Goal: Task Accomplishment & Management: Manage account settings

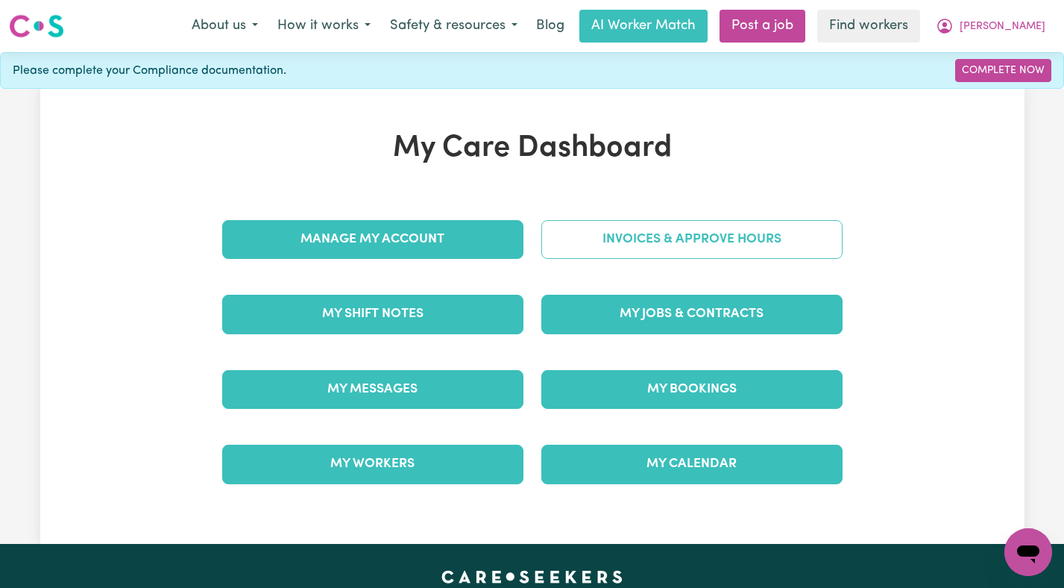
click at [595, 251] on link "Invoices & Approve Hours" at bounding box center [691, 239] width 301 height 39
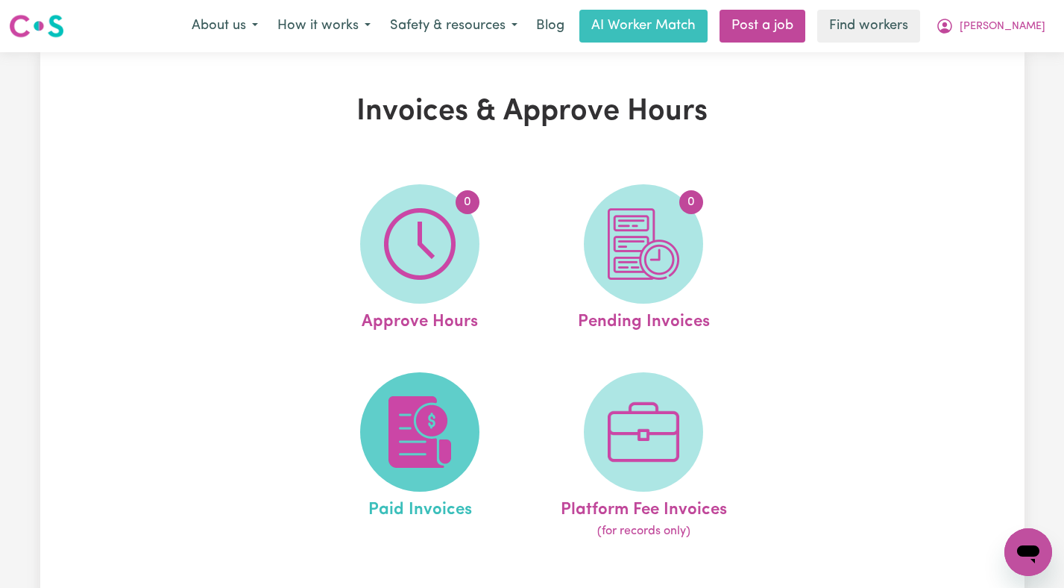
click at [385, 445] on img at bounding box center [420, 432] width 72 height 72
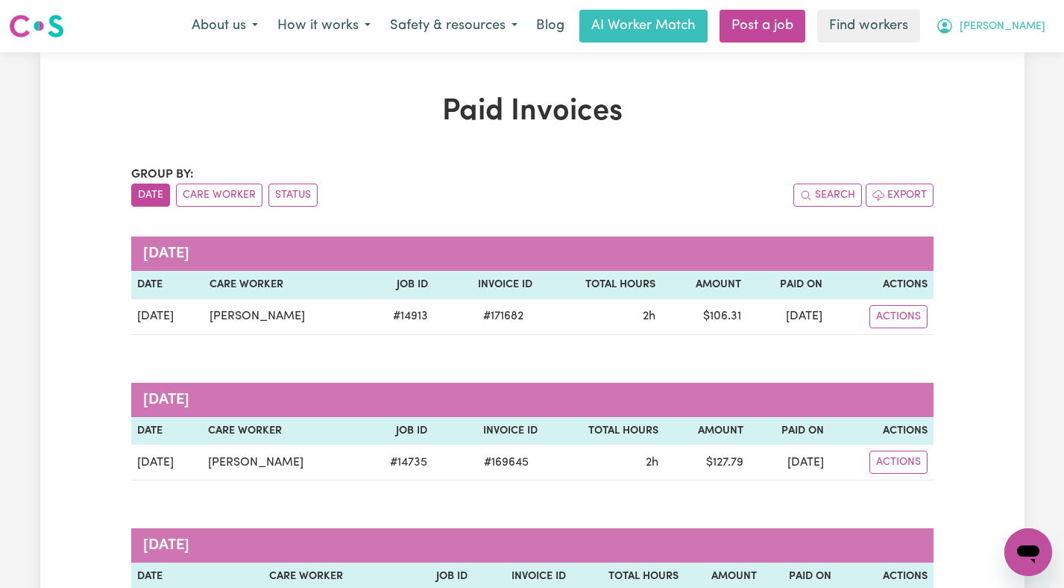
click at [1035, 23] on span "[PERSON_NAME]" at bounding box center [1003, 27] width 86 height 16
click at [982, 96] on link "Logout" at bounding box center [996, 86] width 118 height 28
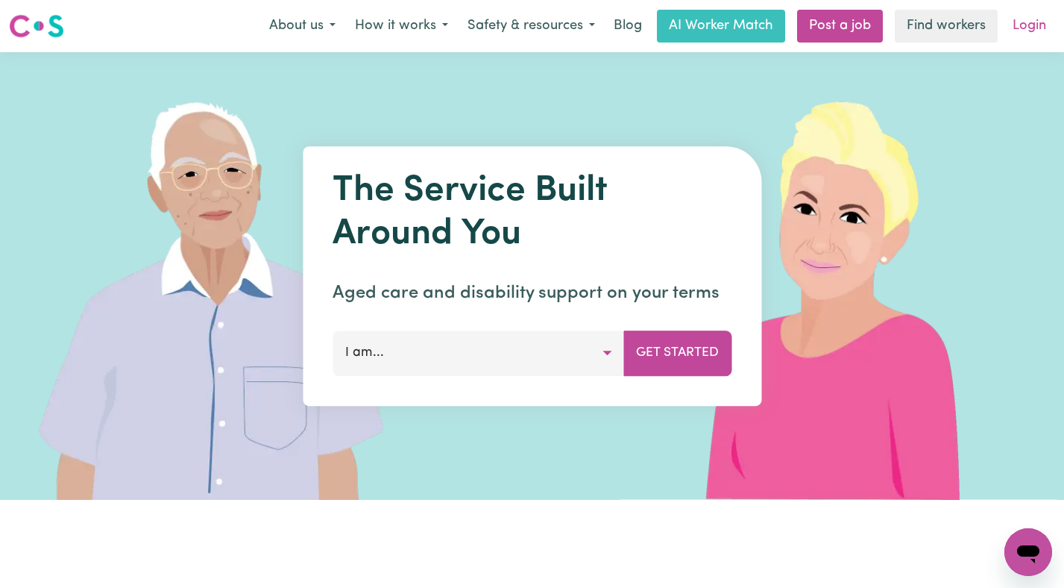
click at [1019, 32] on link "Login" at bounding box center [1029, 26] width 51 height 33
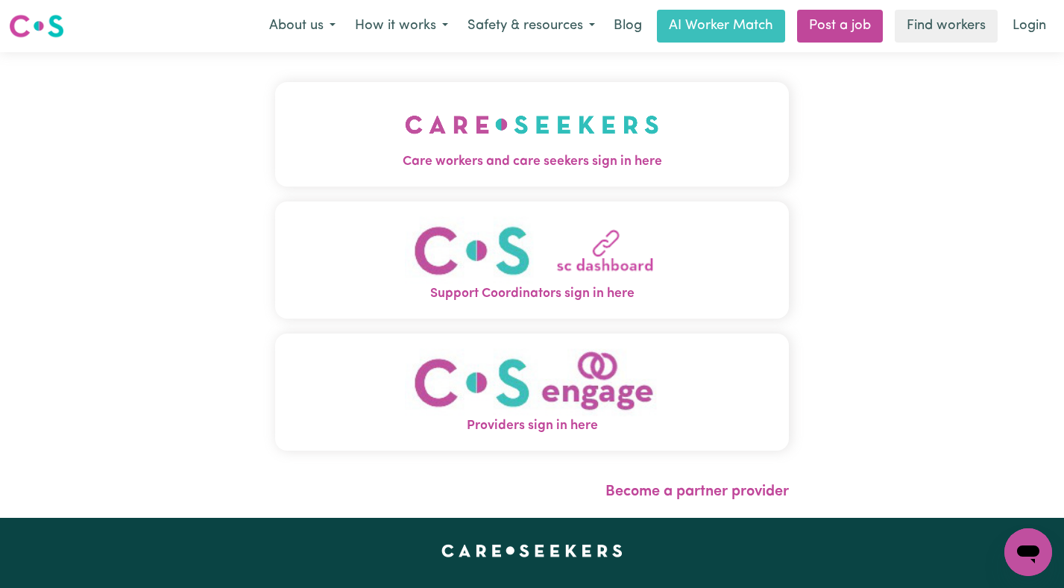
click at [498, 116] on img "Care workers and care seekers sign in here" at bounding box center [532, 124] width 254 height 55
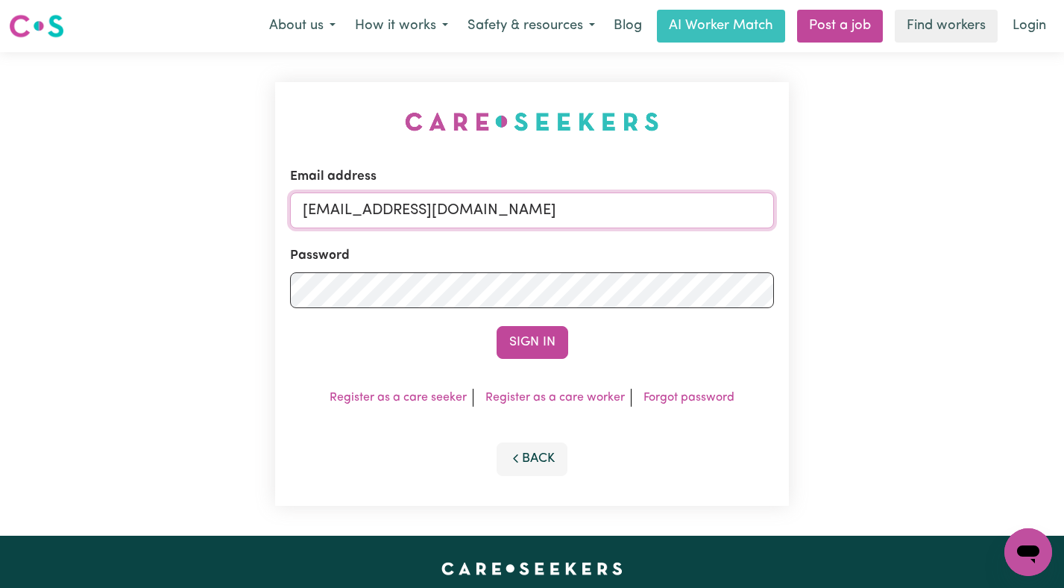
drag, startPoint x: 707, startPoint y: 213, endPoint x: 380, endPoint y: 213, distance: 327.4
click at [380, 213] on input "[EMAIL_ADDRESS][DOMAIN_NAME]" at bounding box center [532, 210] width 485 height 36
paste input "MichaelZentnerCF"
type input "[EMAIL_ADDRESS][DOMAIN_NAME]"
click at [497, 326] on button "Sign In" at bounding box center [533, 342] width 72 height 33
